Goal: Communication & Community: Ask a question

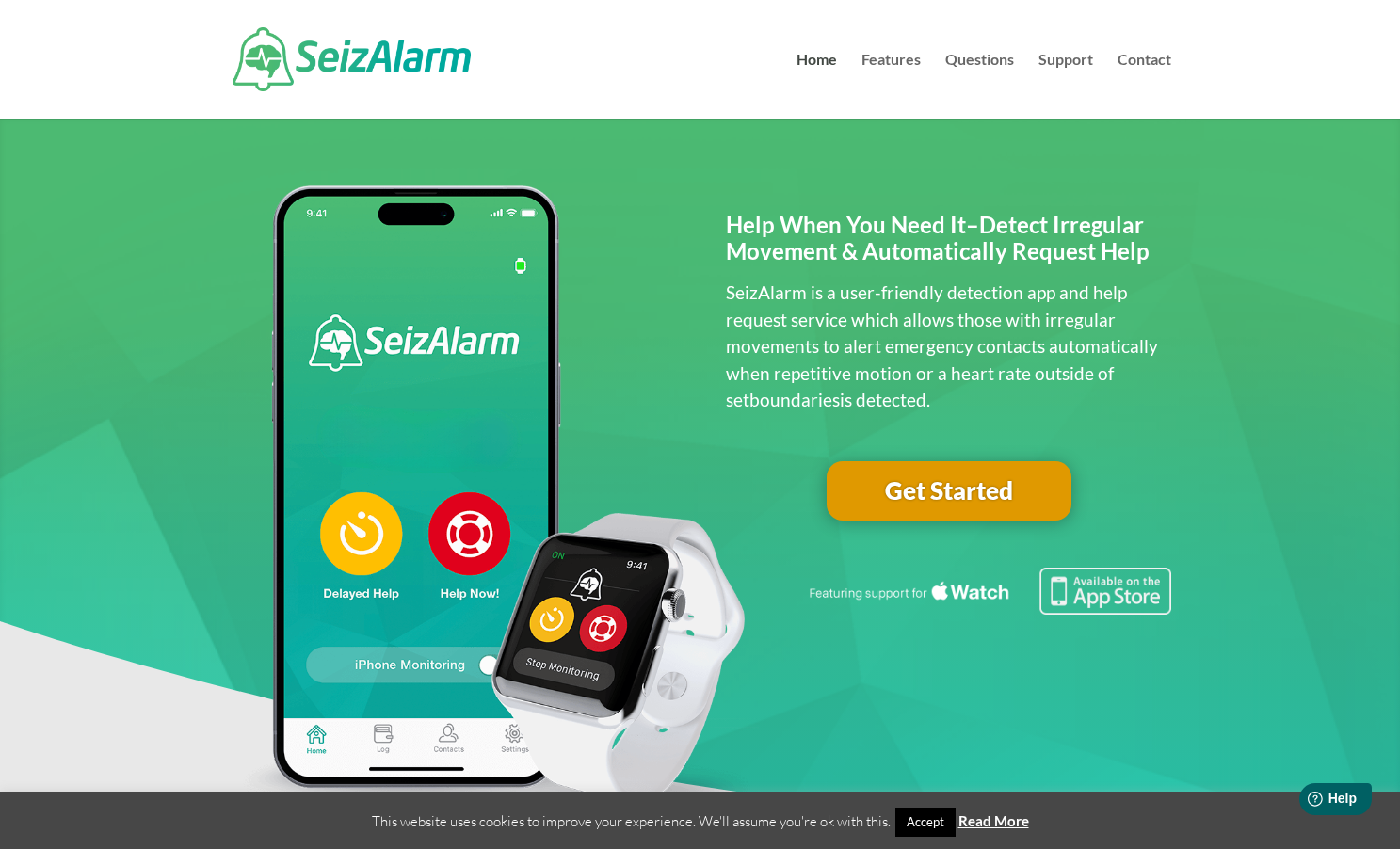
click at [946, 484] on link "Get Started" at bounding box center [948, 492] width 245 height 61
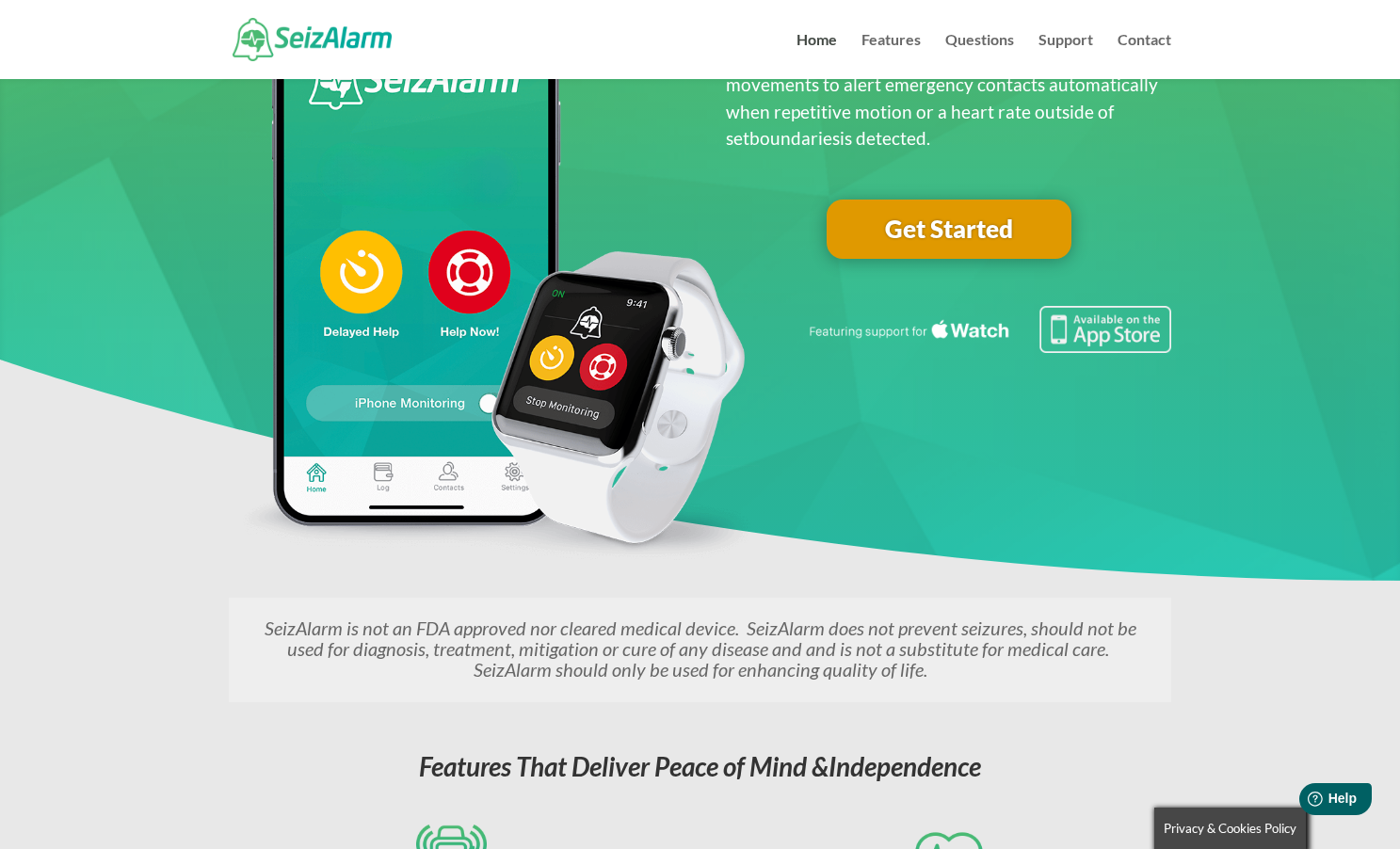
scroll to position [220, 0]
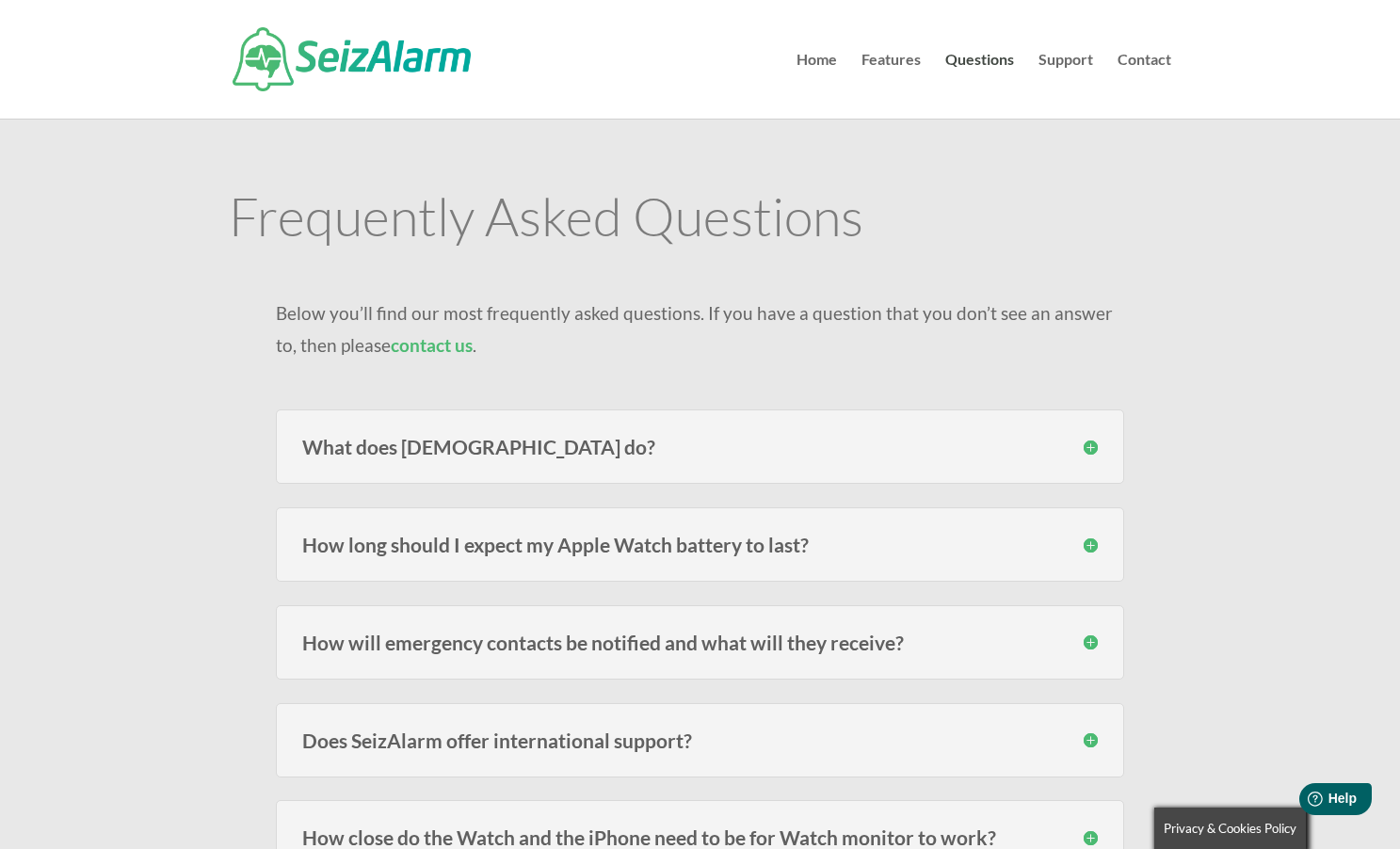
click at [1087, 453] on h3 "What does SeizAlarm do?" at bounding box center [700, 446] width 796 height 20
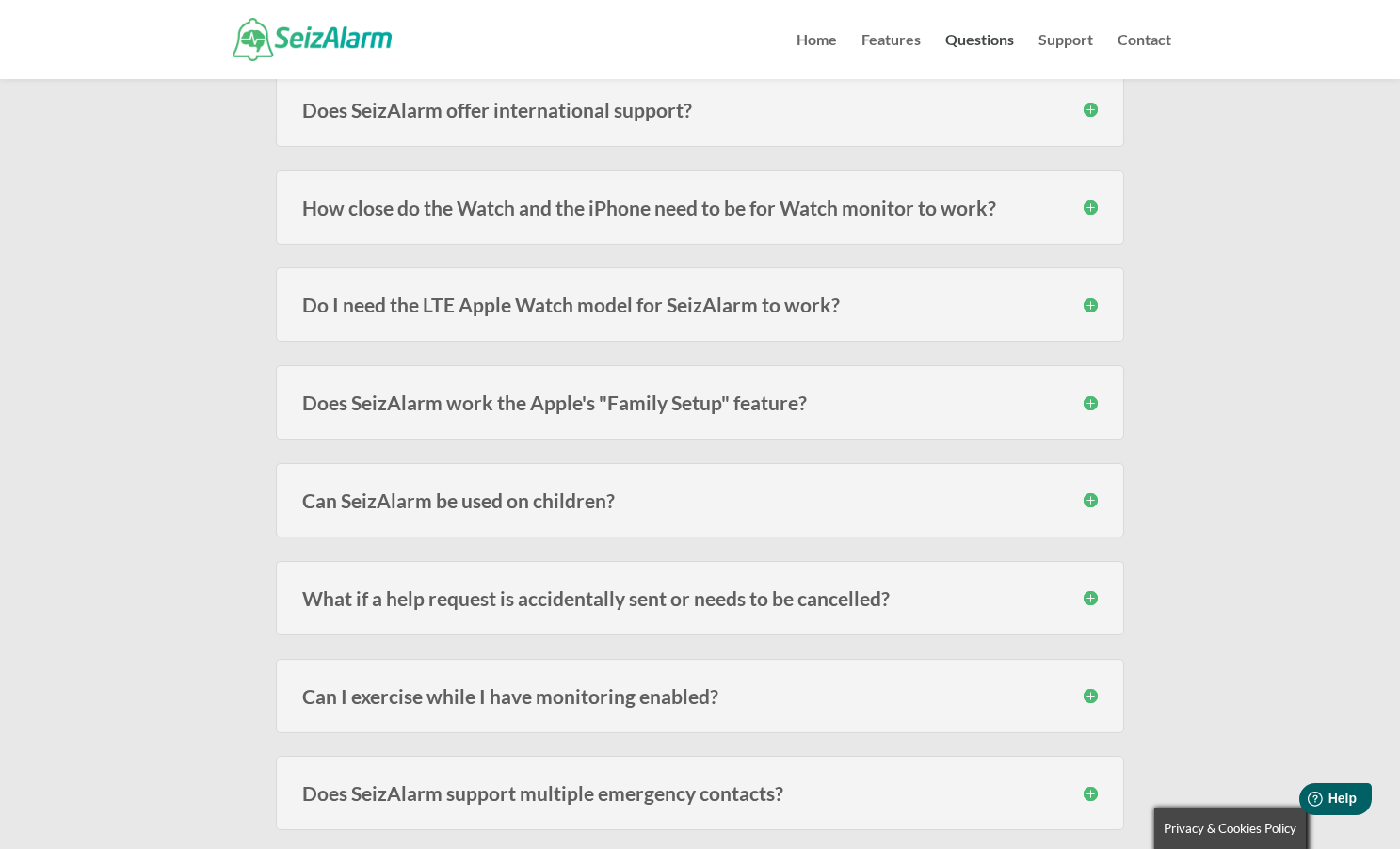
scroll to position [764, 0]
click at [1090, 690] on h3 "Can I exercise while I have monitoring enabled?" at bounding box center [700, 695] width 796 height 20
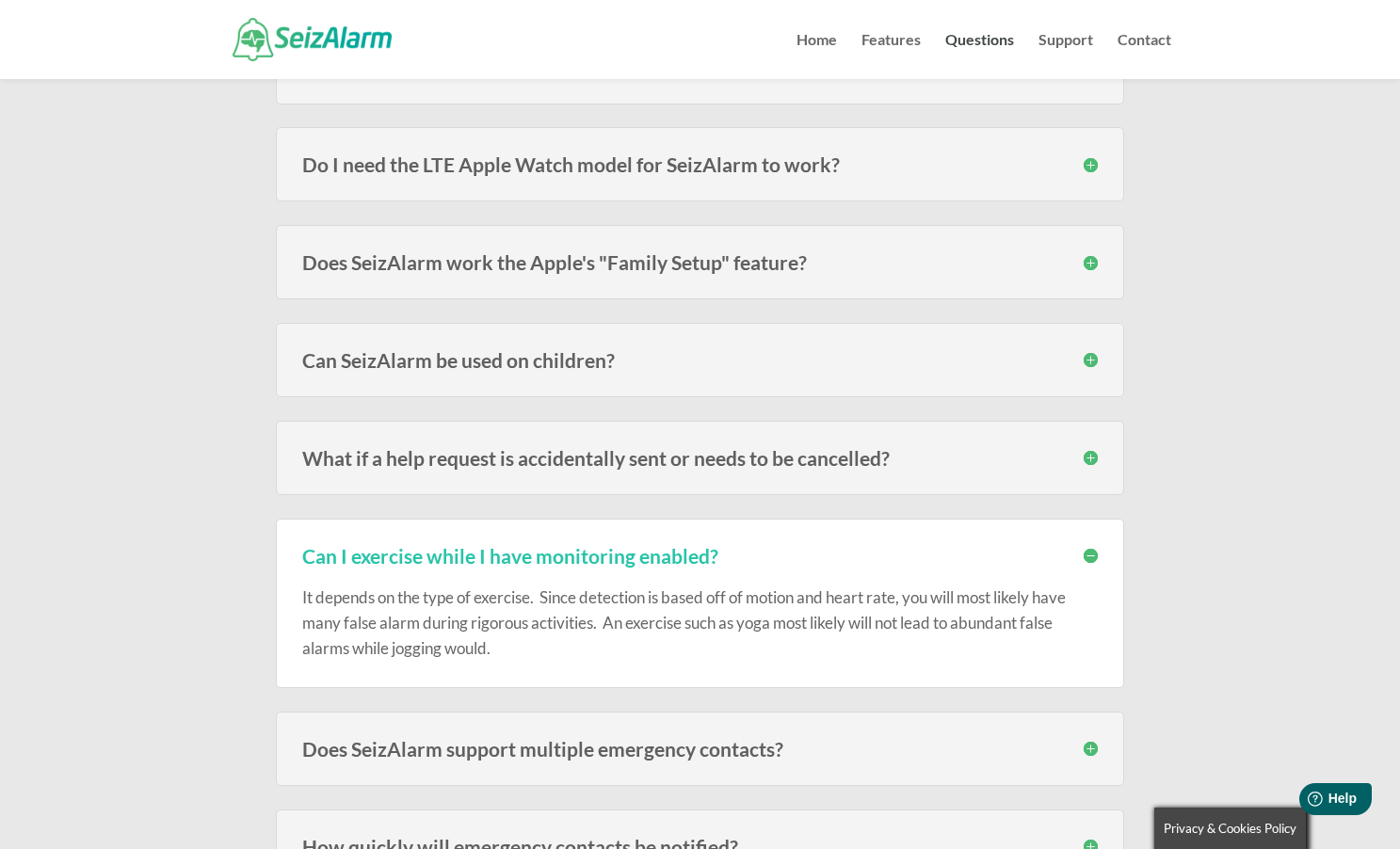
scroll to position [905, 0]
click at [1095, 156] on h3 "Do I need the LTE Apple Watch model for SeizAlarm to work?" at bounding box center [700, 162] width 796 height 20
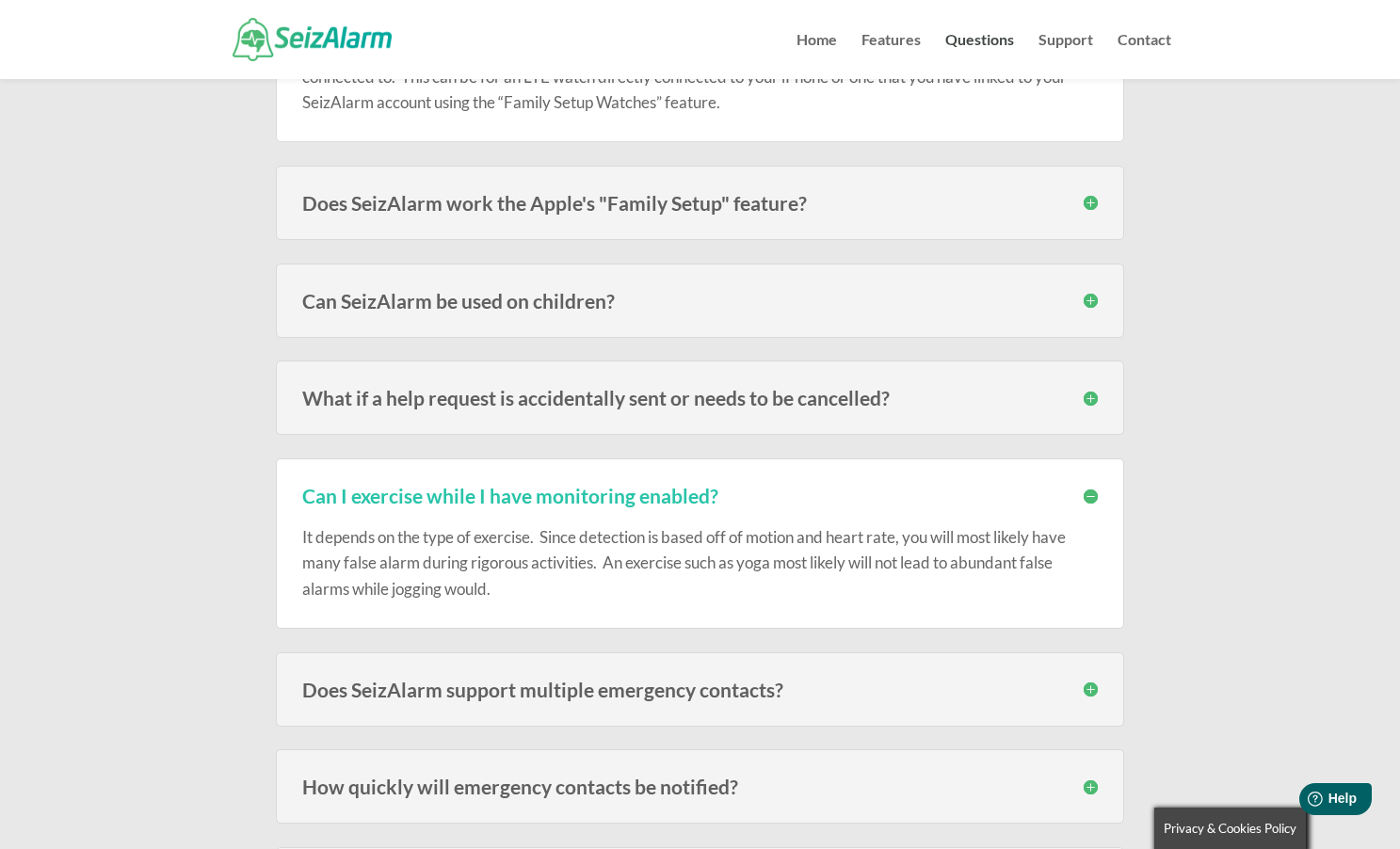
scroll to position [1064, 0]
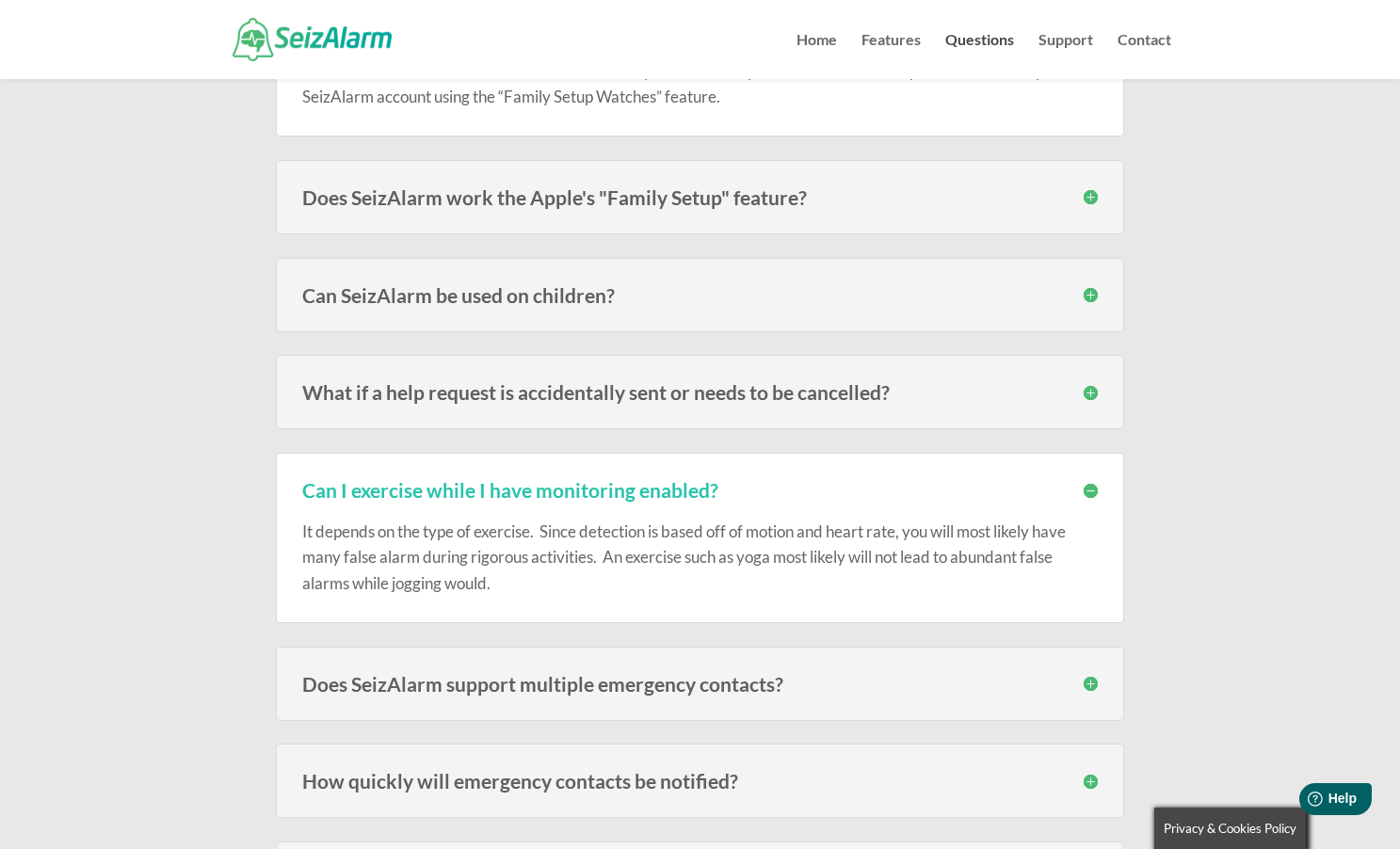
click at [1087, 777] on h3 "How quickly will emergency contacts be notified?" at bounding box center [700, 781] width 796 height 20
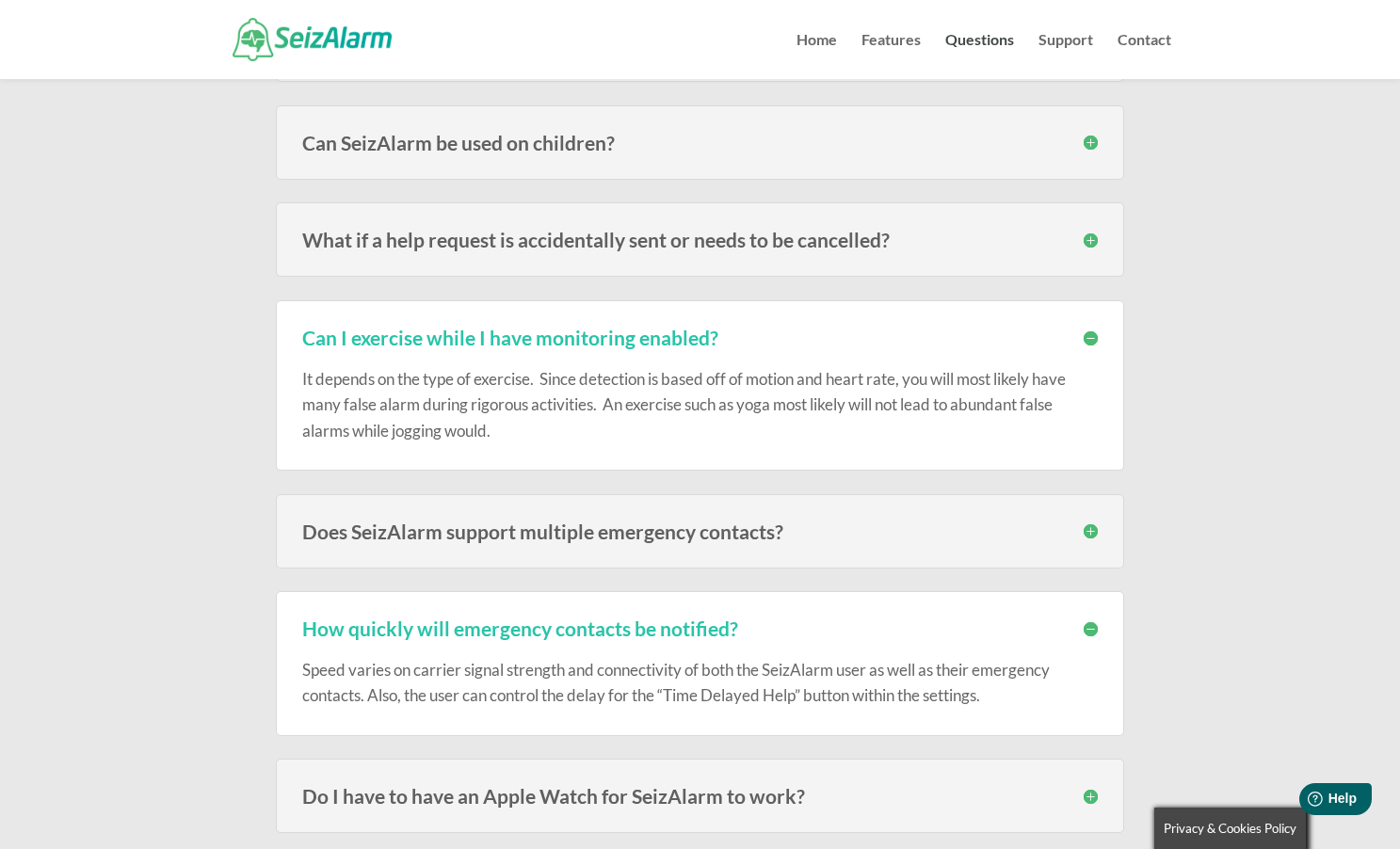
scroll to position [1219, 0]
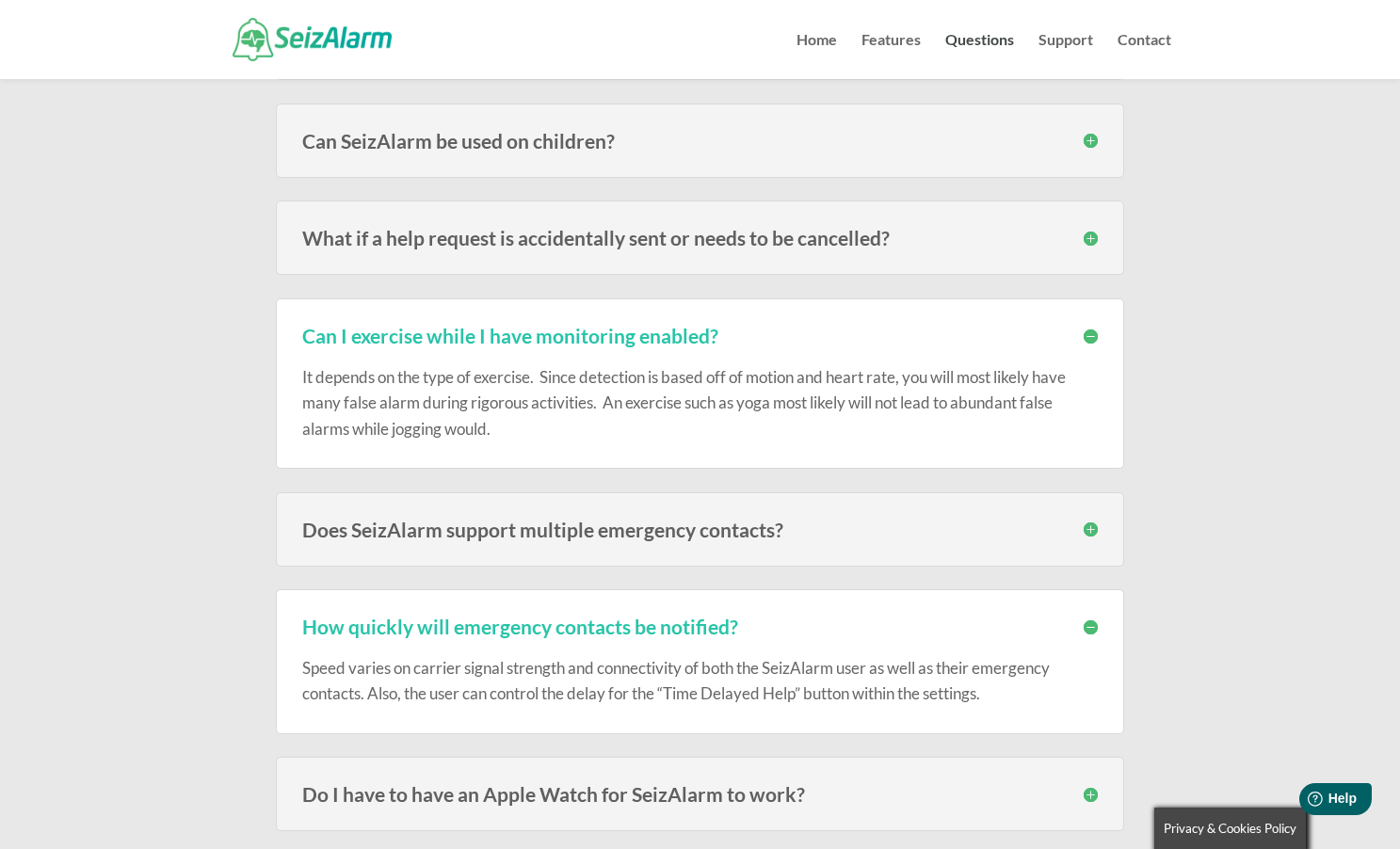
click at [1089, 787] on h3 "Do I have to have an Apple Watch for SeizAlarm to work?" at bounding box center [700, 794] width 796 height 20
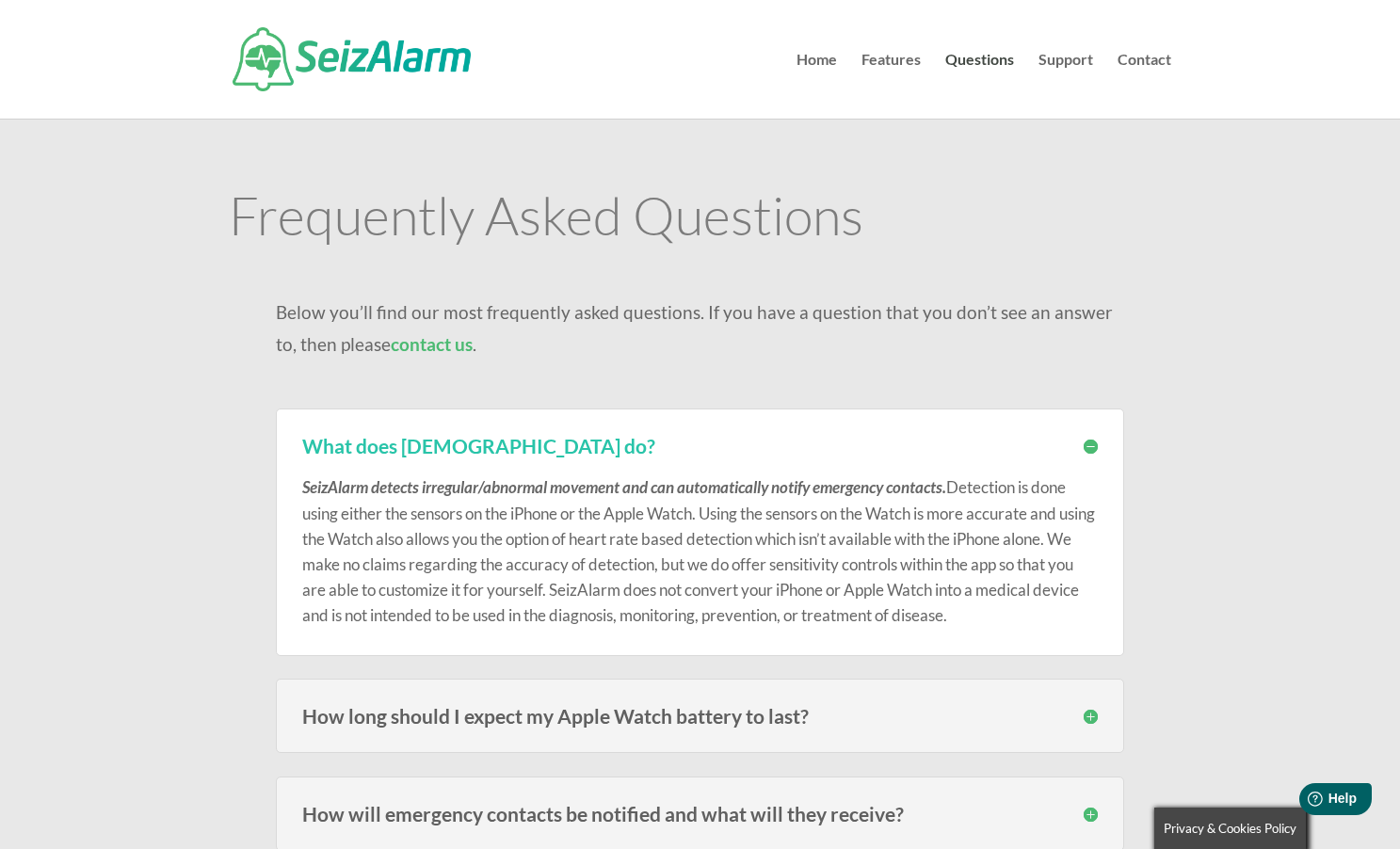
scroll to position [0, 0]
click at [991, 66] on link "Questions" at bounding box center [979, 86] width 69 height 66
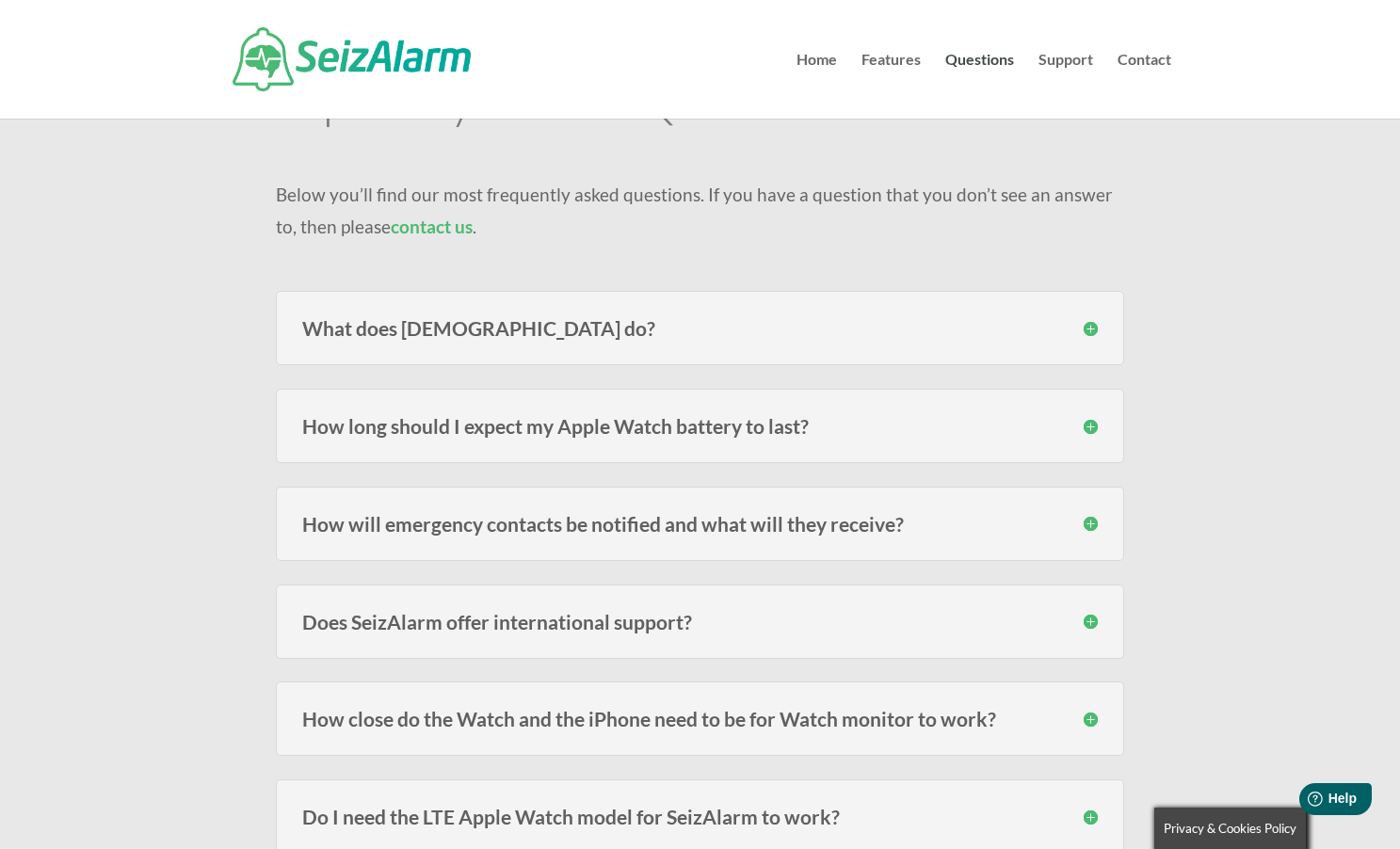
click at [1083, 427] on h3 "How long should I expect my Apple Watch battery to last?" at bounding box center [700, 425] width 796 height 20
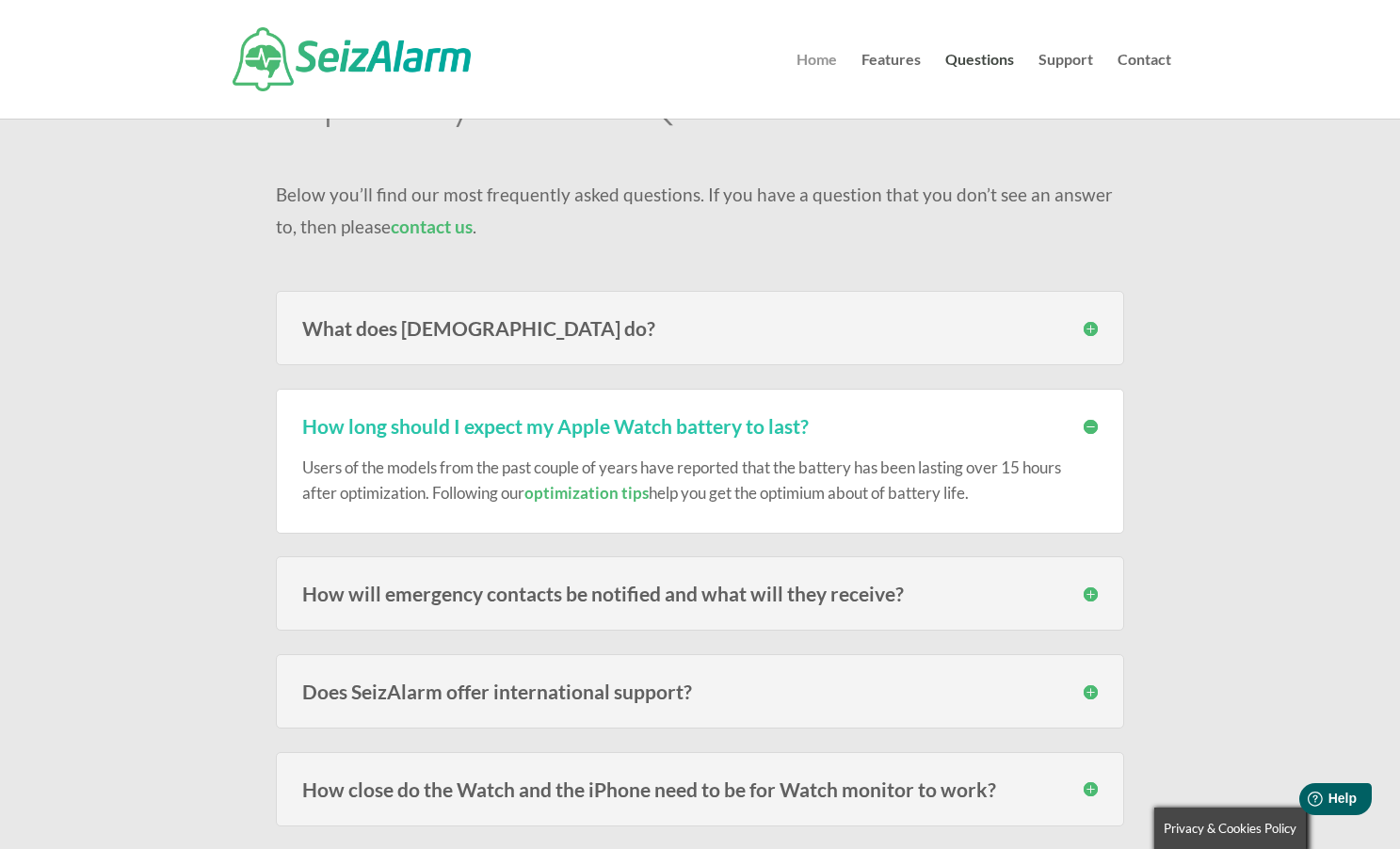
click at [824, 62] on link "Home" at bounding box center [817, 86] width 41 height 66
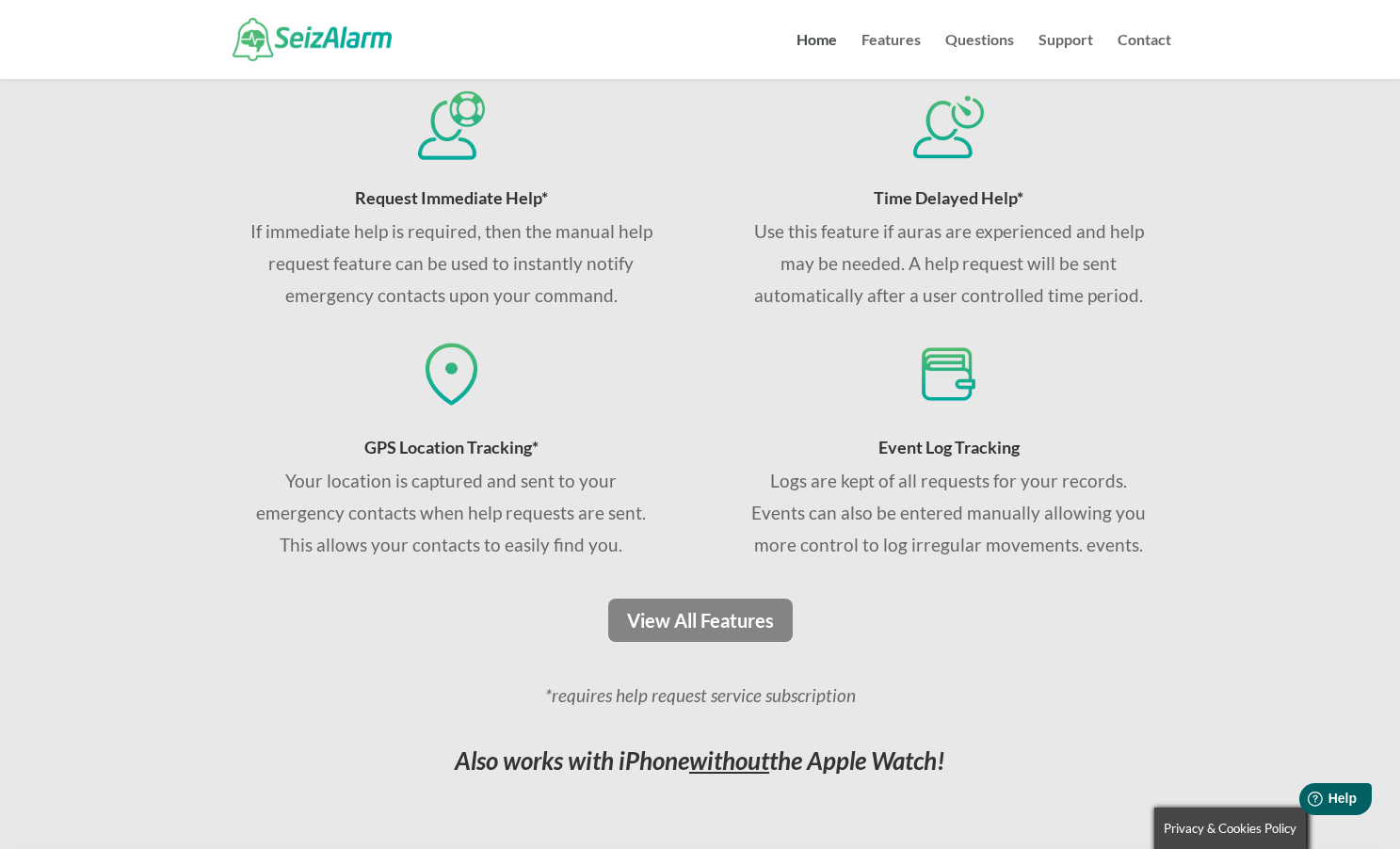
scroll to position [1208, 0]
click at [695, 612] on link "View All Features" at bounding box center [700, 619] width 198 height 43
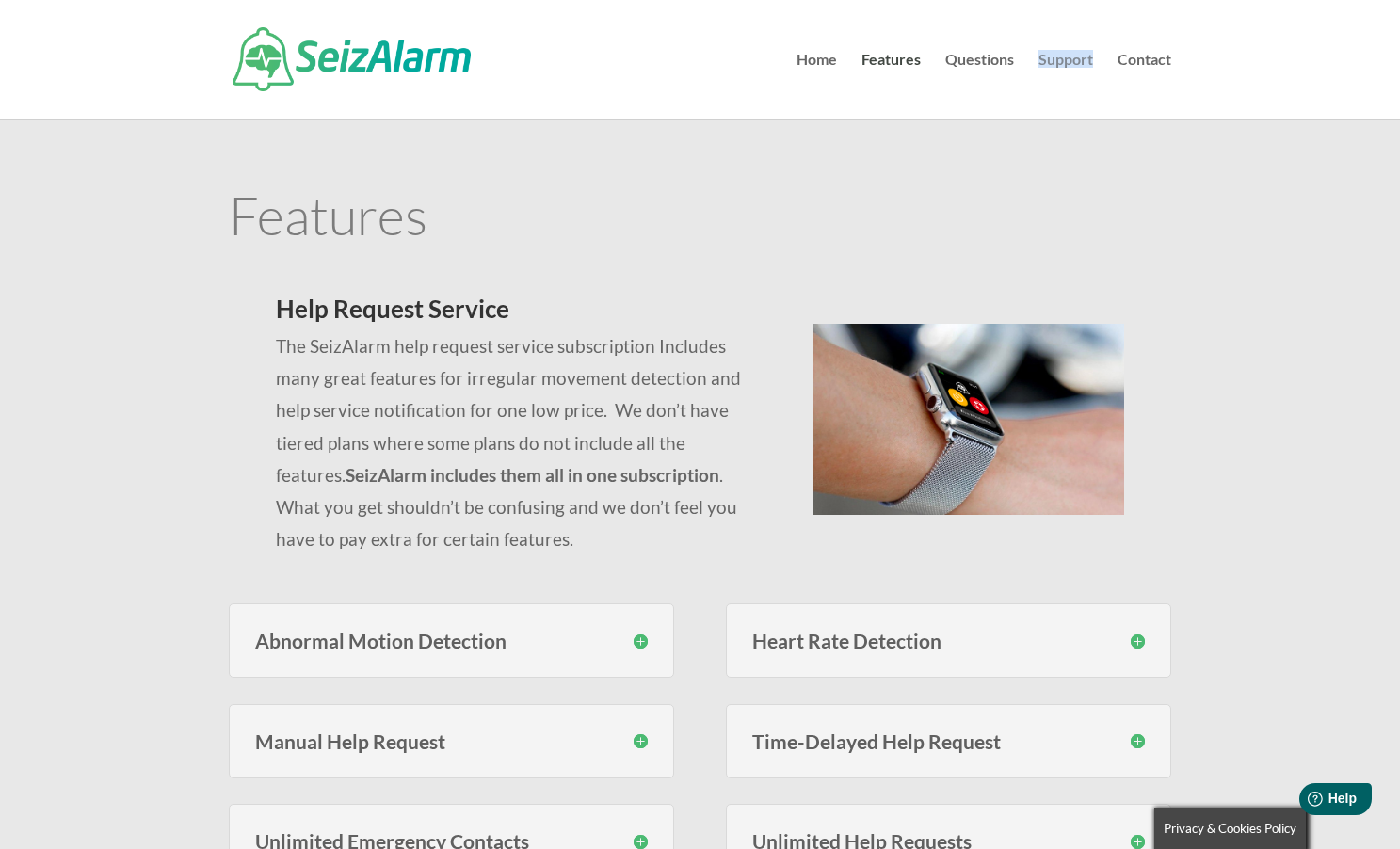
click at [1059, 60] on link "Support" at bounding box center [1066, 86] width 55 height 66
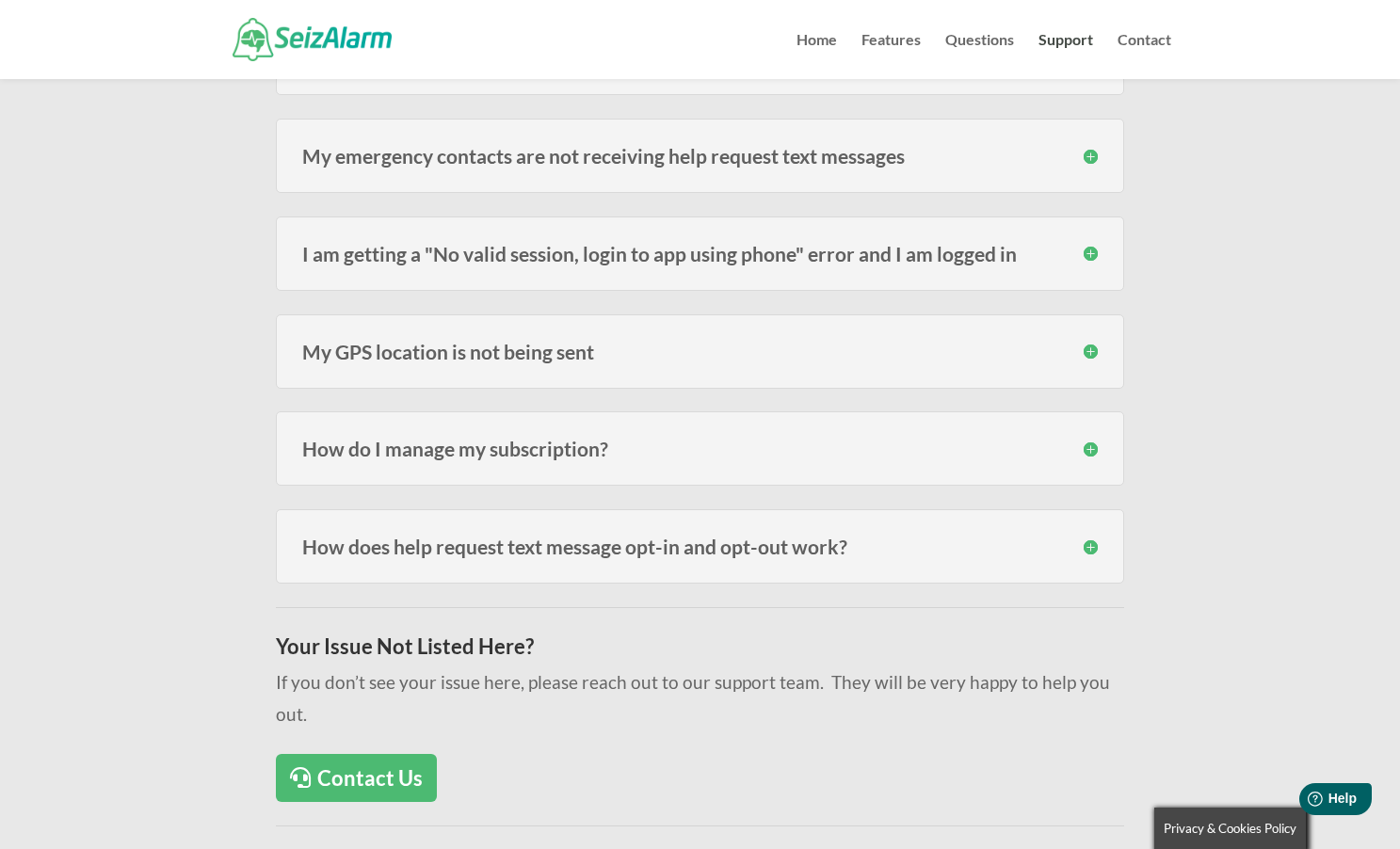
scroll to position [725, 0]
click at [377, 754] on link "Contact Us" at bounding box center [356, 778] width 161 height 48
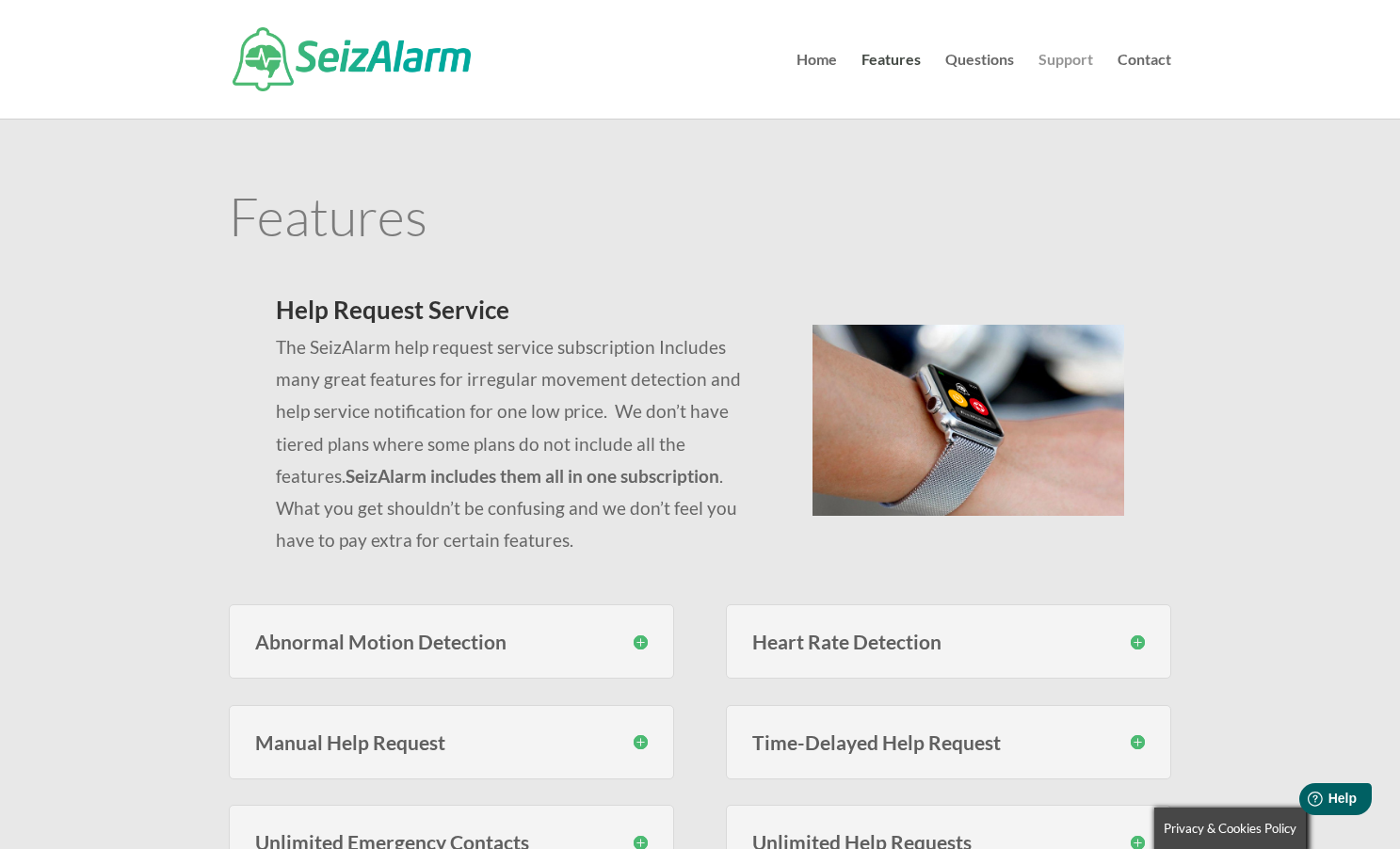
click at [1059, 58] on link "Support" at bounding box center [1066, 86] width 55 height 66
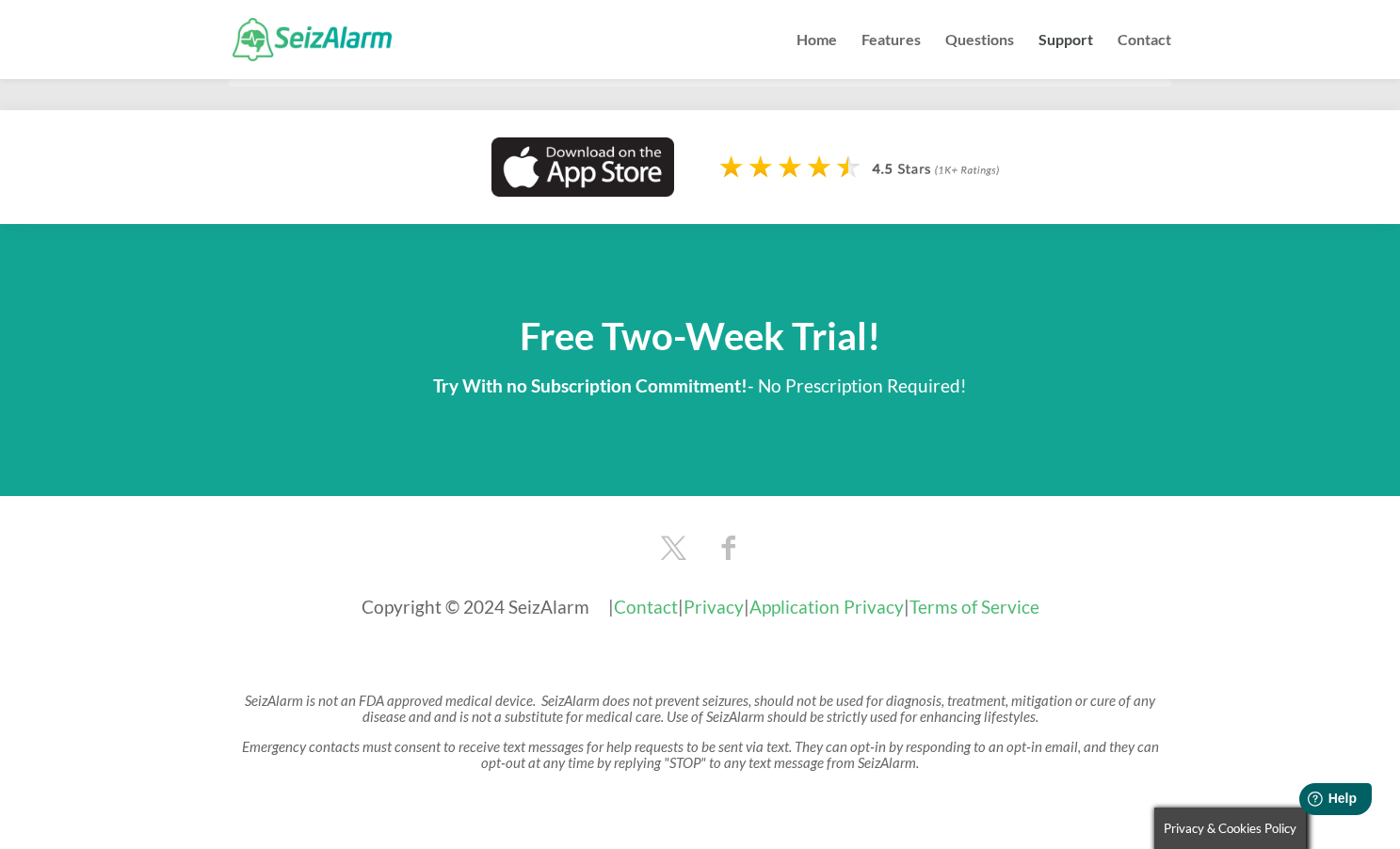
scroll to position [1637, 0]
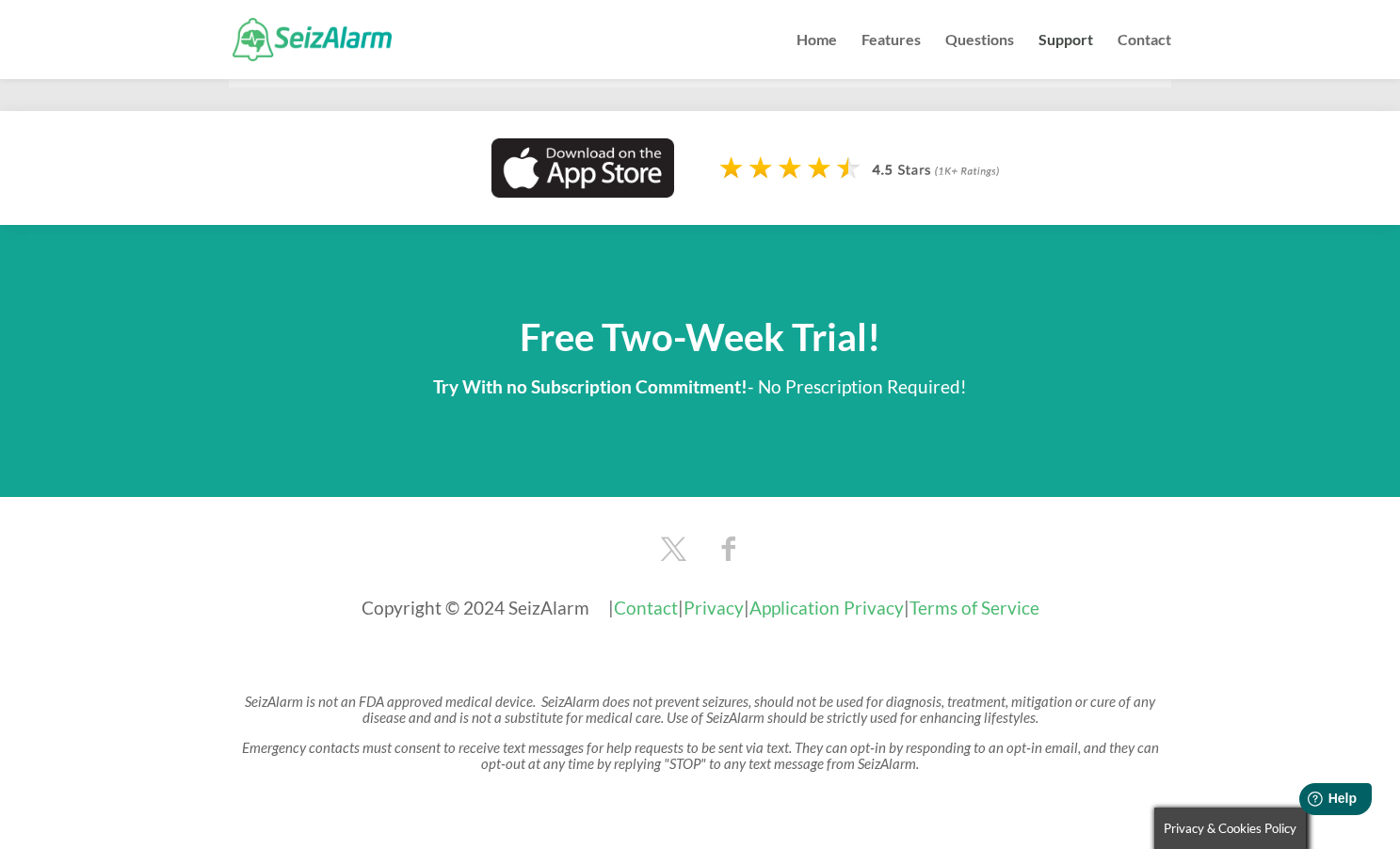
click at [614, 597] on link "Contact" at bounding box center [646, 607] width 64 height 22
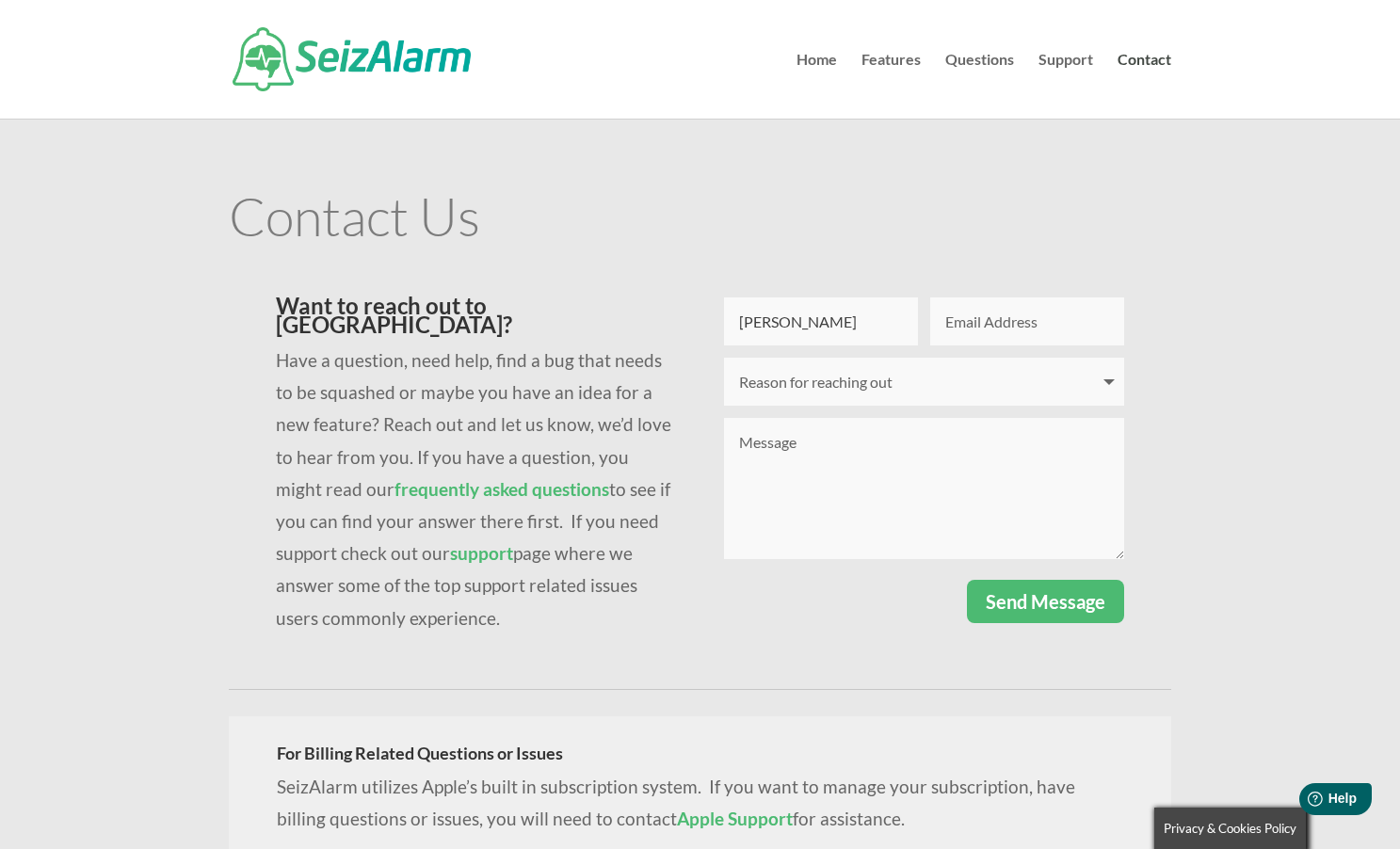
type input "[PERSON_NAME]"
type input "[EMAIL_ADDRESS][DOMAIN_NAME]"
select select "I need technical support"
click at [839, 446] on textarea "Message" at bounding box center [924, 488] width 400 height 141
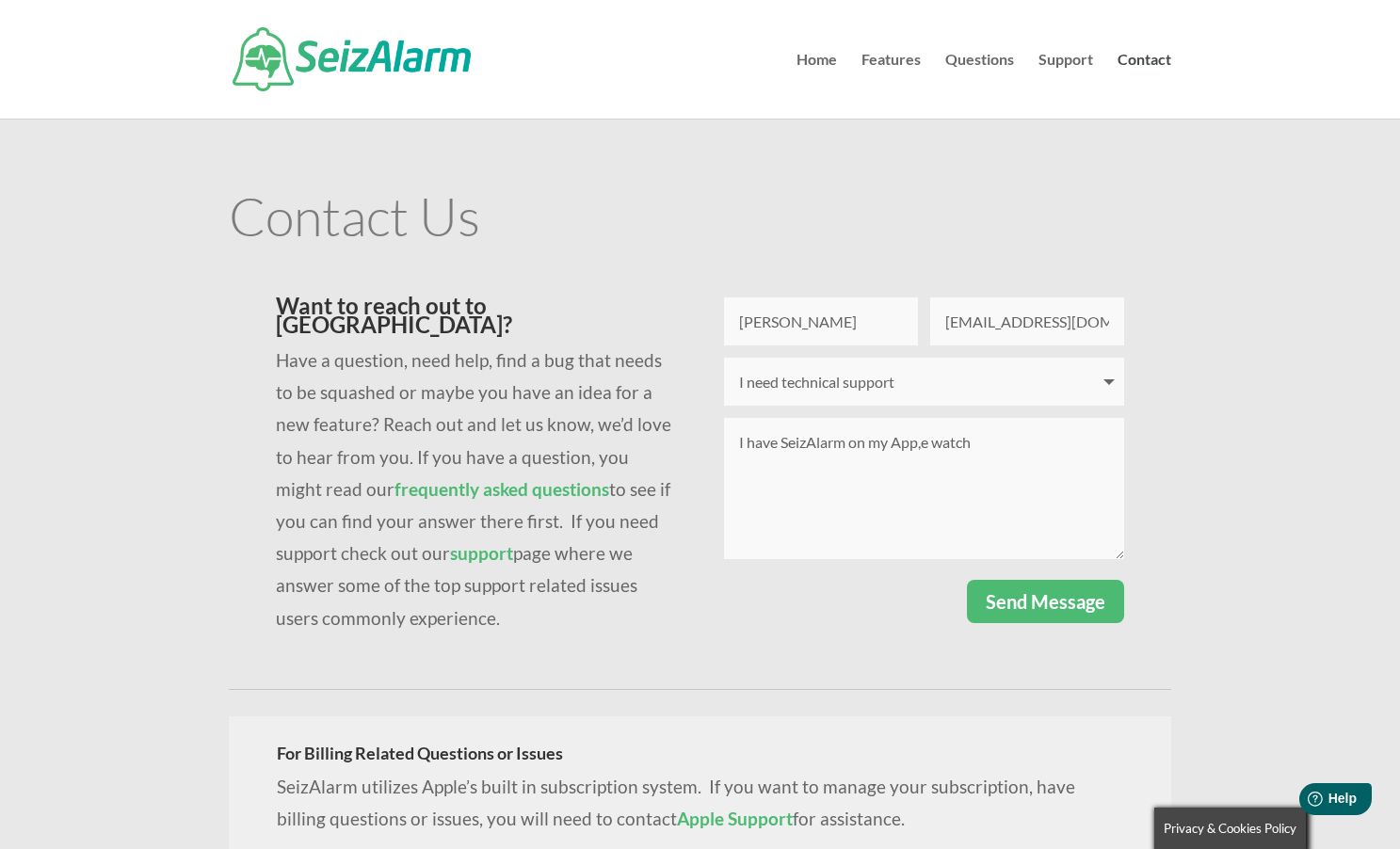
click at [924, 445] on textarea "I have SeizAlarm on my App,e watch" at bounding box center [924, 488] width 400 height 141
click at [979, 449] on textarea "I have SeizAlarm on my Appe watch" at bounding box center [924, 488] width 400 height 141
click at [1080, 477] on textarea "I have SeizAlarm on my Appe watch. When I turn on by presssing yellow button I …" at bounding box center [924, 488] width 400 height 141
click at [1113, 480] on textarea "I have SeizAlarm on my Appe watch. When I turn on by presssing yellow button I …" at bounding box center [924, 488] width 400 height 141
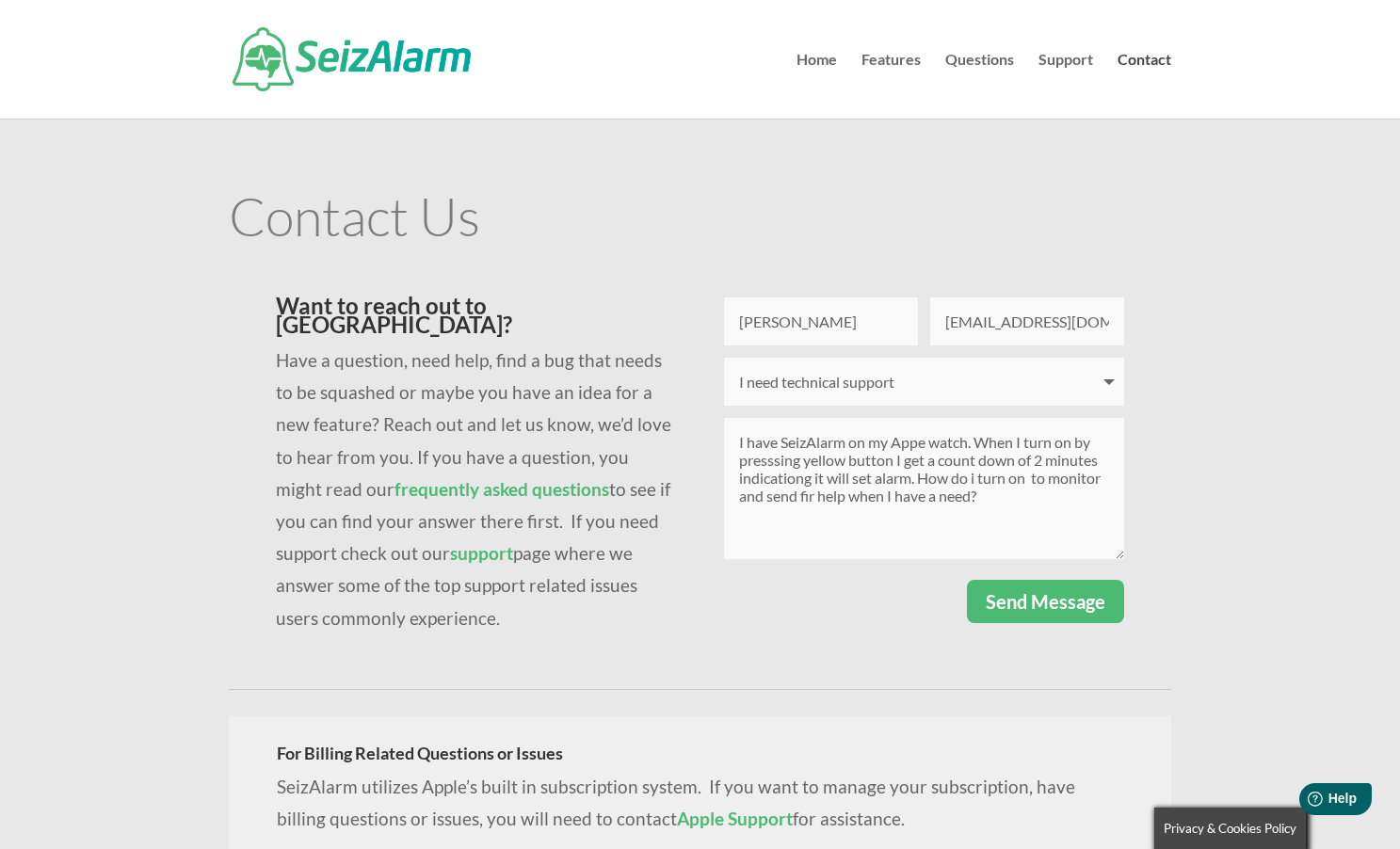
click at [808, 496] on textarea "I have SeizAlarm on my Appe watch. When I turn on by presssing yellow button I …" at bounding box center [924, 488] width 400 height 141
type textarea "I have SeizAlarm on my Appe watch. When I turn on by presssing yellow button I …"
click at [1028, 598] on button "Send Message" at bounding box center [1046, 602] width 157 height 43
